Goal: Transaction & Acquisition: Purchase product/service

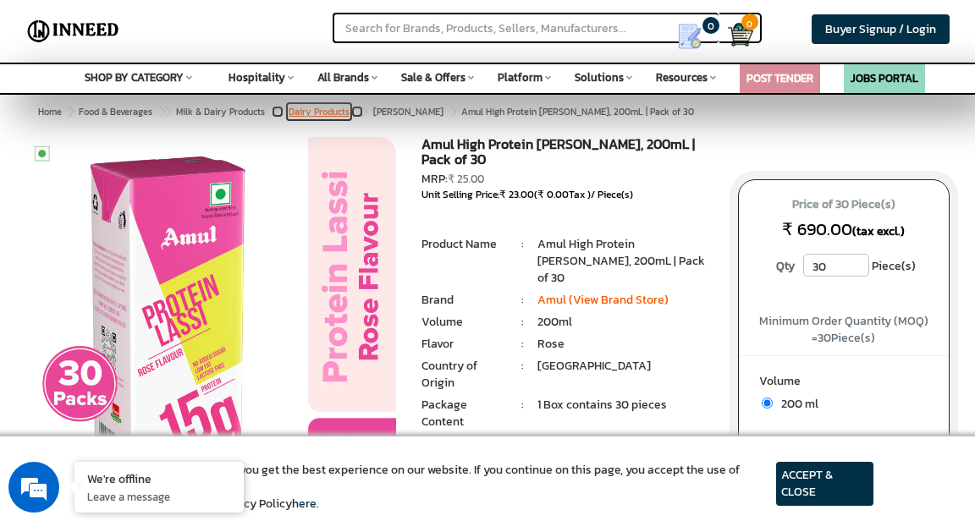
click at [330, 118] on link "Dairy Products" at bounding box center [319, 112] width 68 height 20
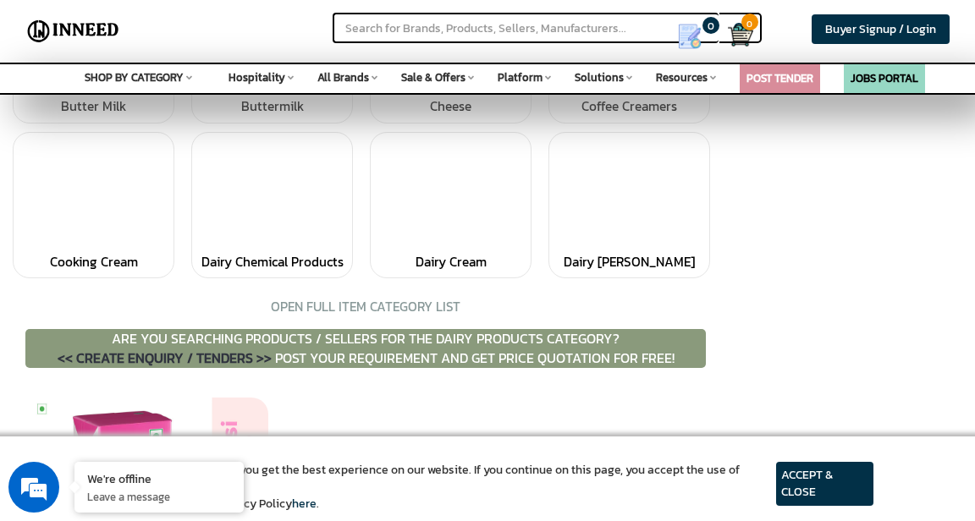
scroll to position [256, 0]
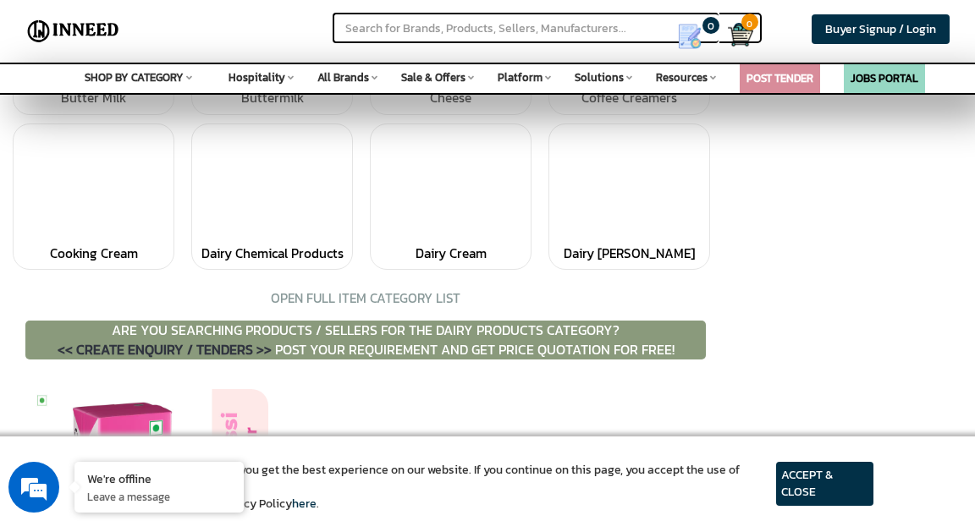
click at [411, 296] on div "OPEN FULL ITEM CATEGORY LIST" at bounding box center [366, 298] width 254 height 19
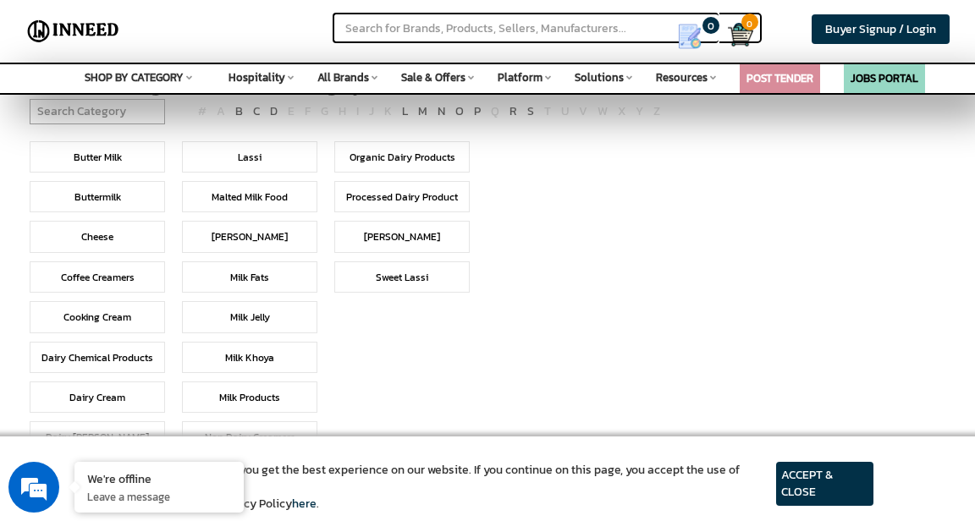
scroll to position [122, 0]
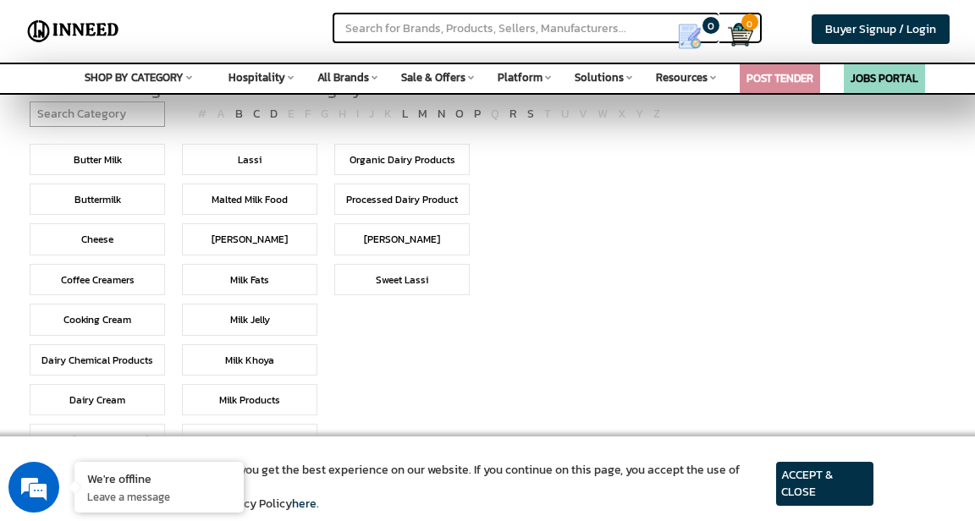
click at [252, 154] on link "Lassi" at bounding box center [250, 159] width 24 height 15
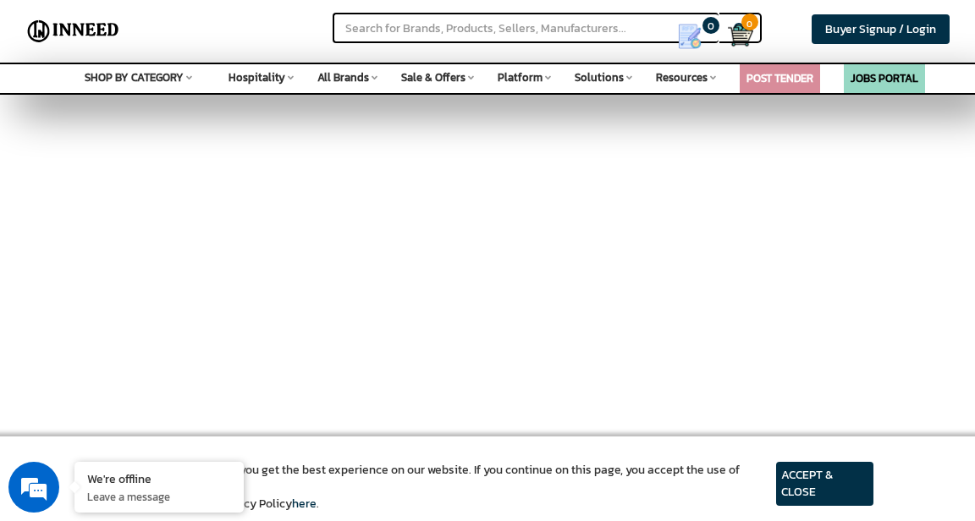
scroll to position [446, 0]
click at [831, 469] on article "ACCEPT & CLOSE" at bounding box center [824, 484] width 97 height 44
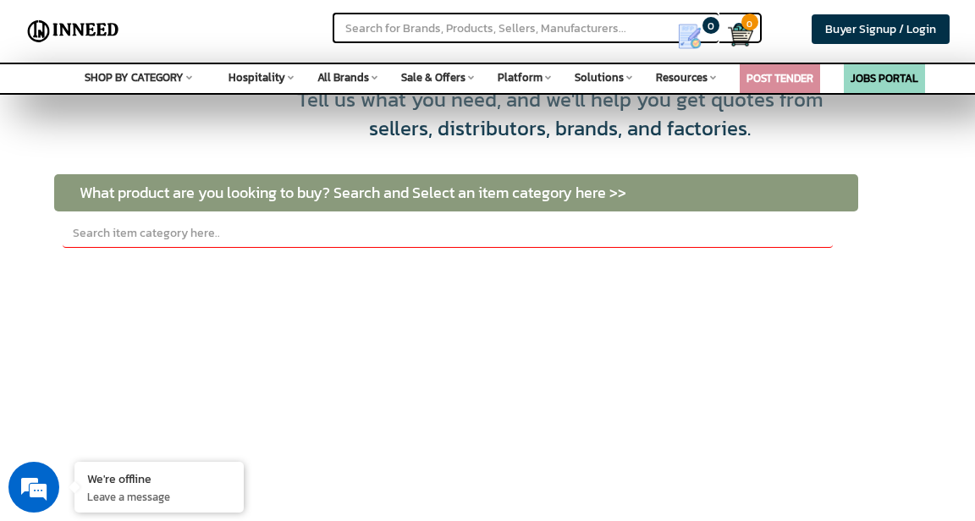
scroll to position [0, 0]
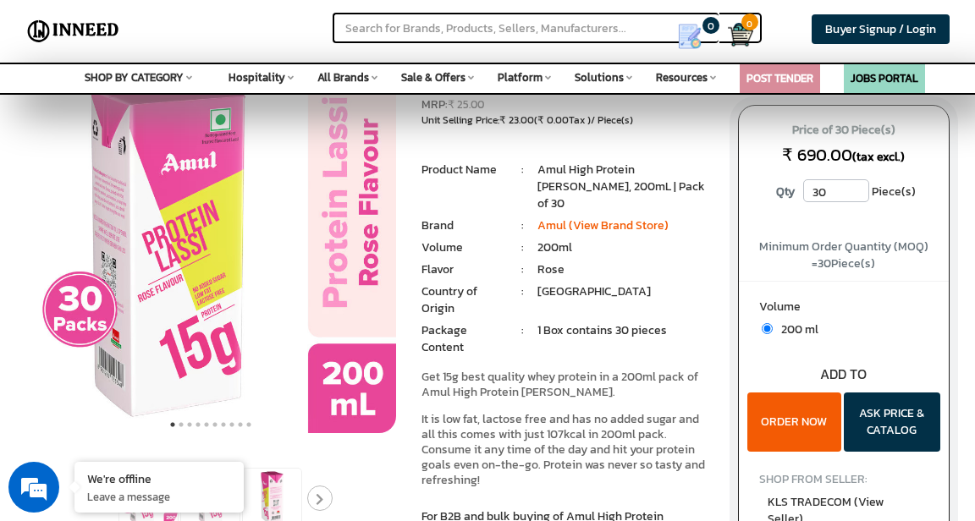
scroll to position [76, 0]
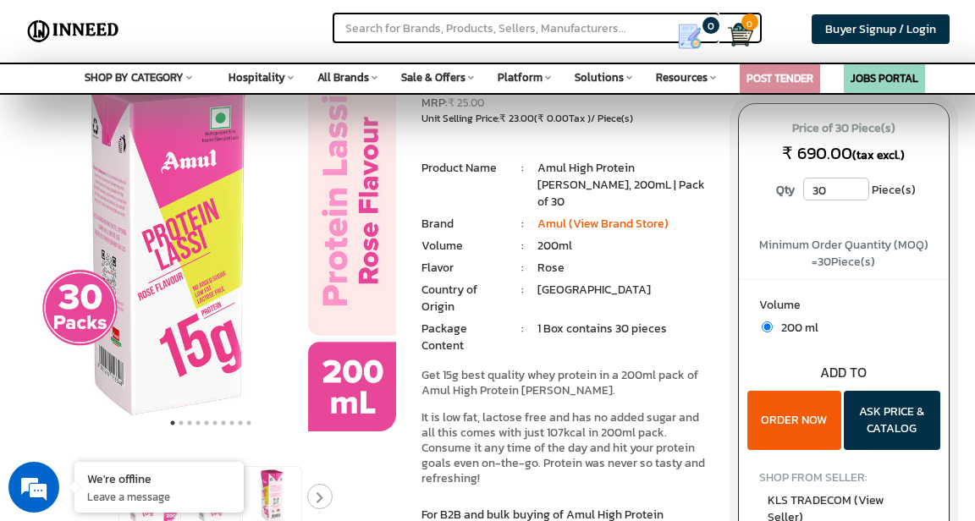
click at [814, 426] on button "ORDER NOW" at bounding box center [794, 420] width 95 height 59
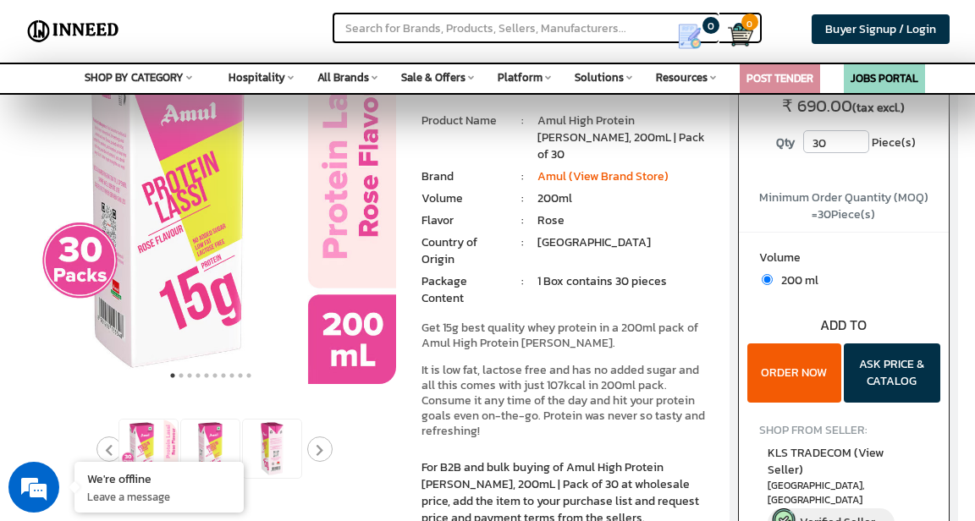
scroll to position [130, 0]
